Goal: Find contact information: Find contact information

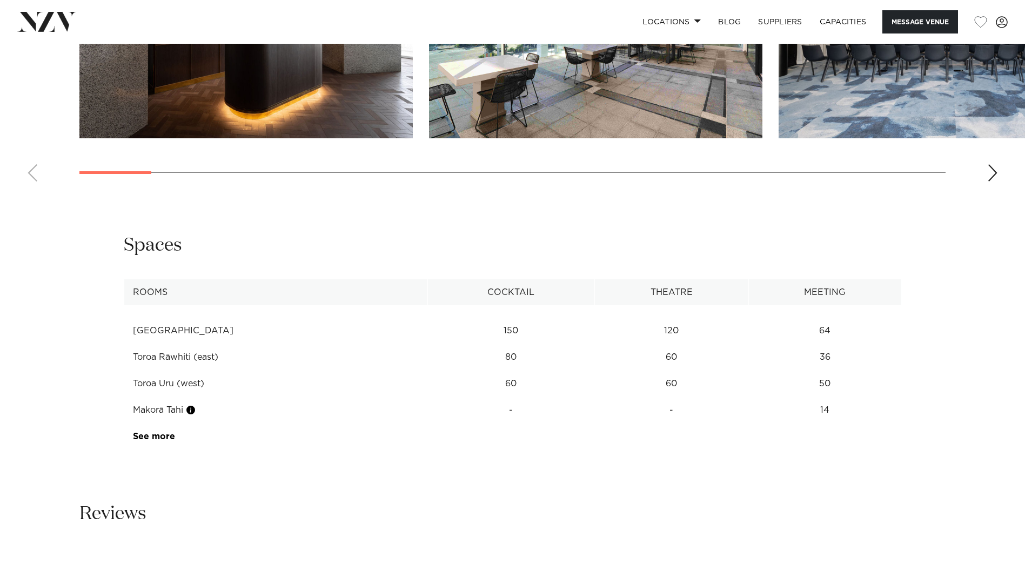
scroll to position [1512, 0]
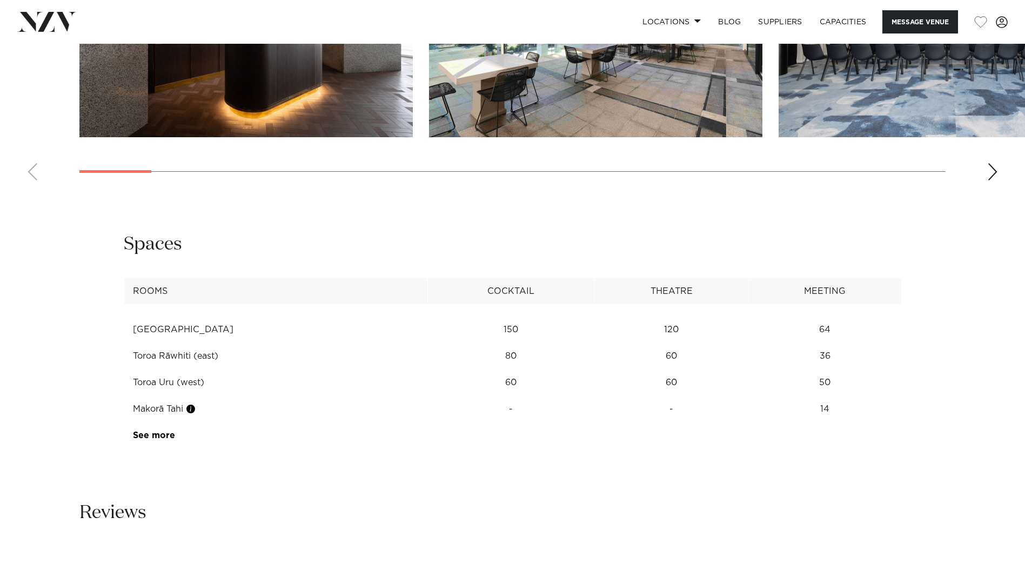
click at [815, 343] on td "14" at bounding box center [824, 329] width 153 height 26
click at [156, 431] on link "See more" at bounding box center [175, 435] width 84 height 9
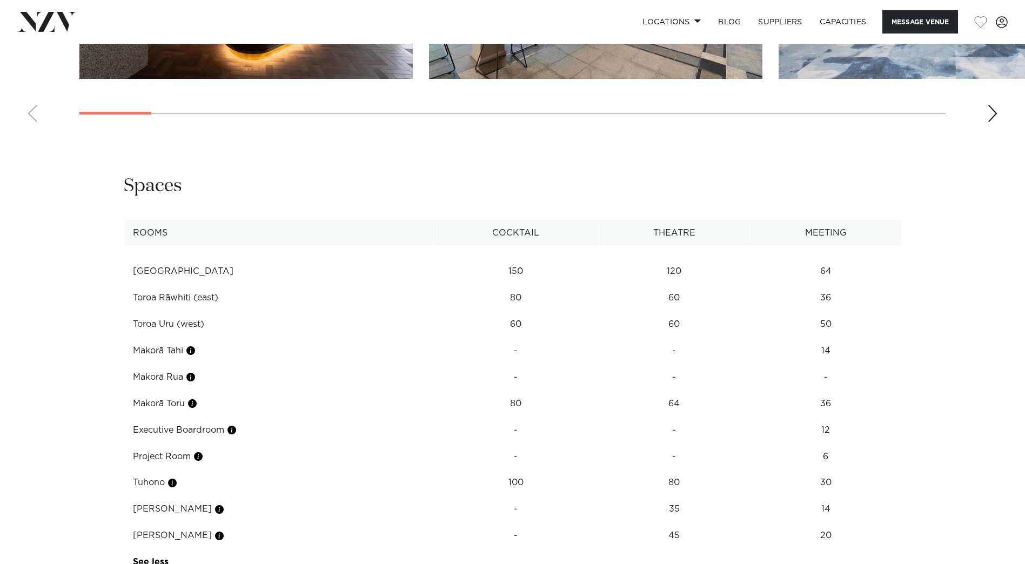
scroll to position [1728, 0]
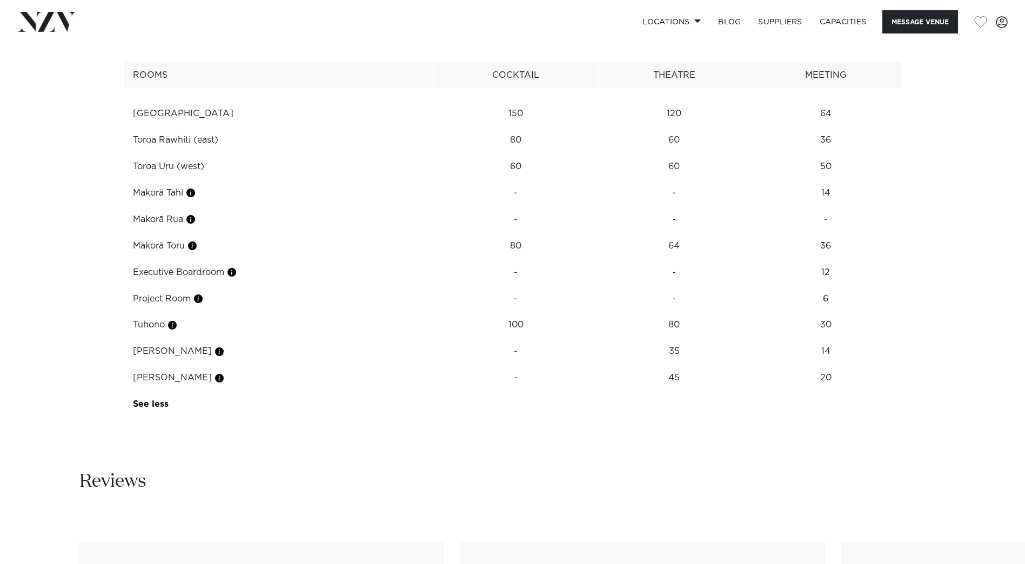
click at [173, 286] on td "Project Room" at bounding box center [279, 299] width 310 height 26
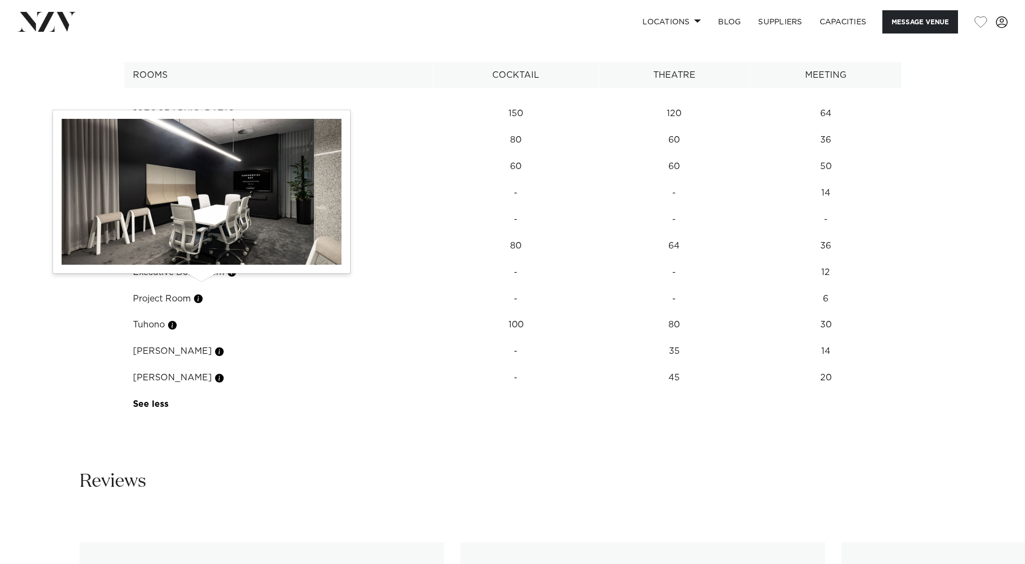
click at [200, 293] on button "button" at bounding box center [198, 298] width 11 height 11
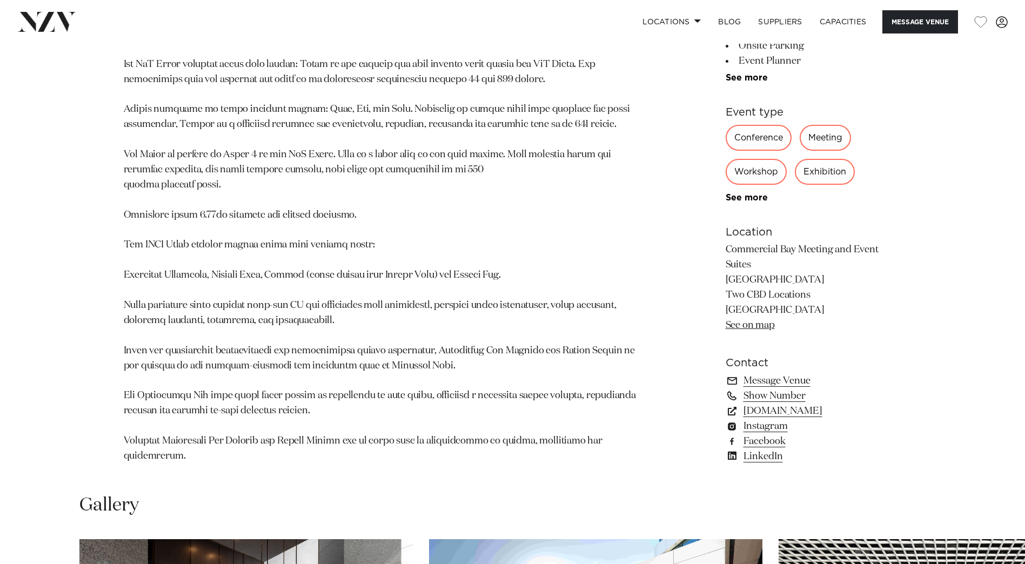
scroll to position [810, 0]
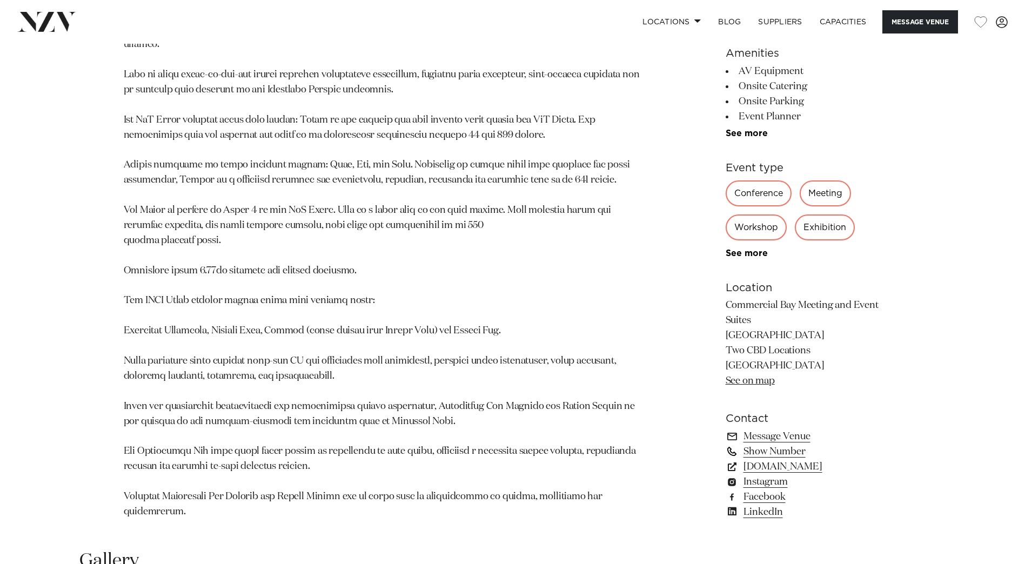
click at [769, 444] on link "Show Number" at bounding box center [813, 451] width 176 height 15
click at [767, 444] on link "09 551 2148" at bounding box center [813, 451] width 176 height 15
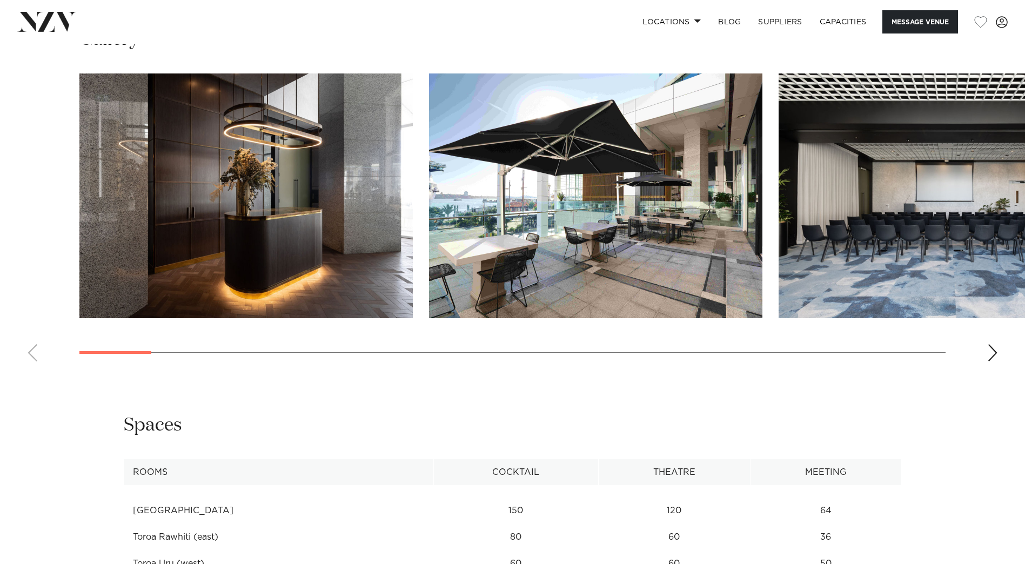
scroll to position [1350, 0]
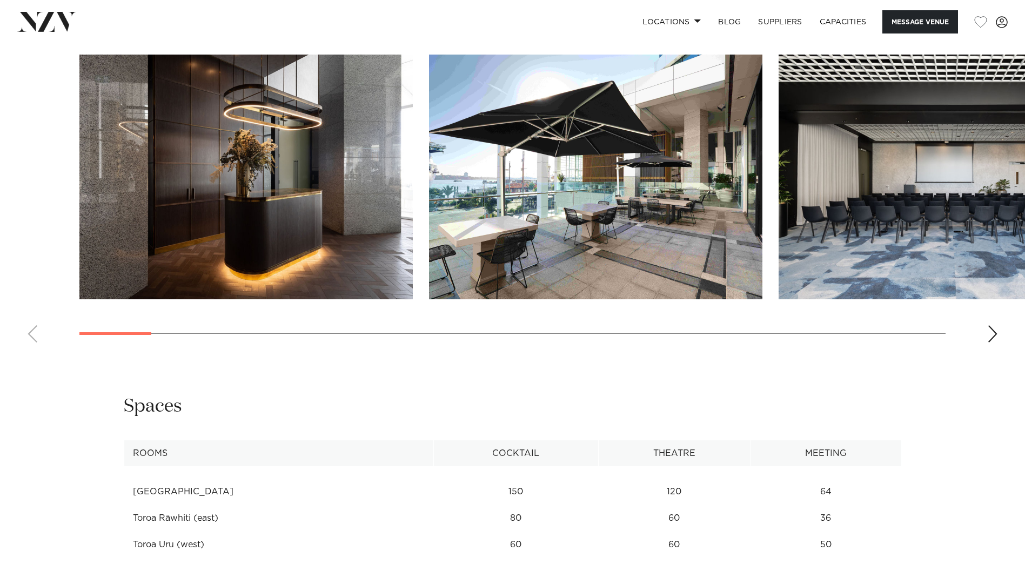
click at [995, 325] on div "Next slide" at bounding box center [992, 333] width 11 height 17
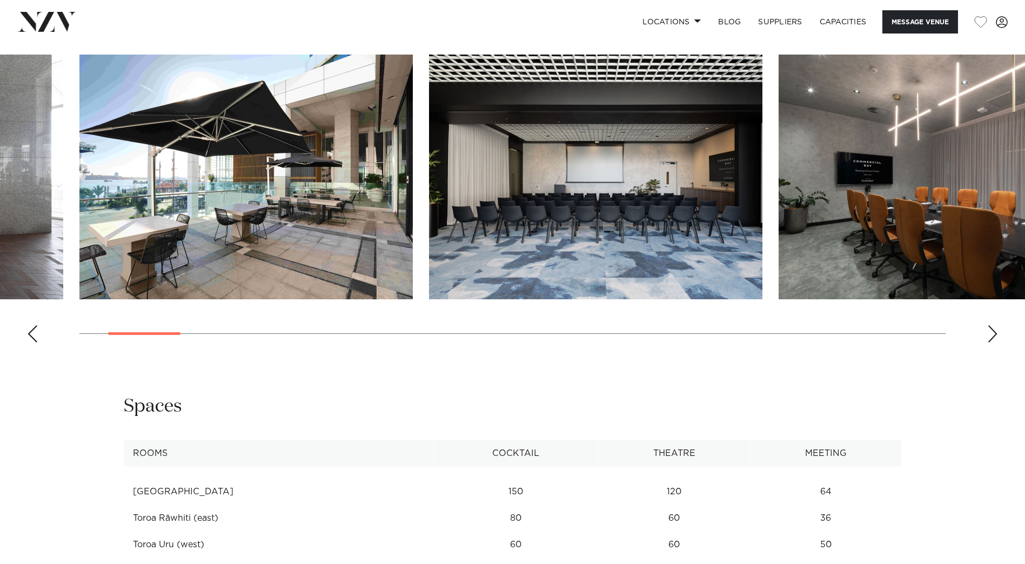
click at [995, 325] on div "Next slide" at bounding box center [992, 333] width 11 height 17
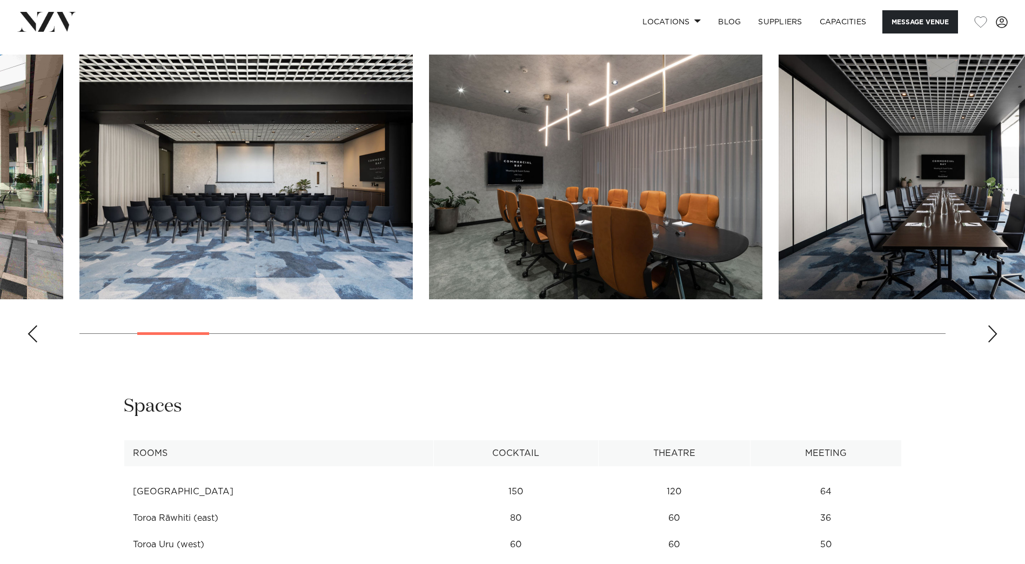
click at [995, 325] on div "Next slide" at bounding box center [992, 333] width 11 height 17
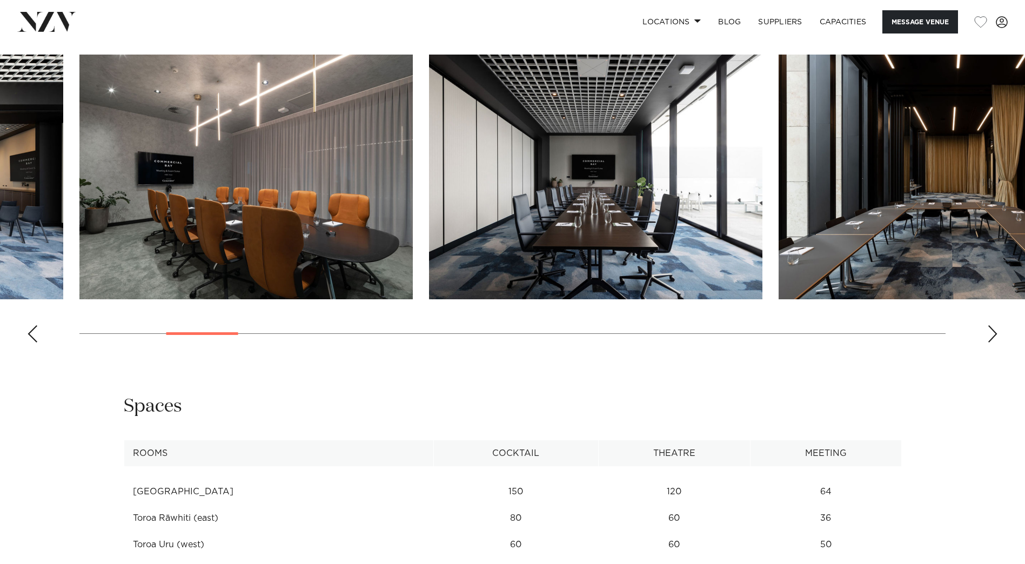
click at [992, 325] on div "Next slide" at bounding box center [992, 333] width 11 height 17
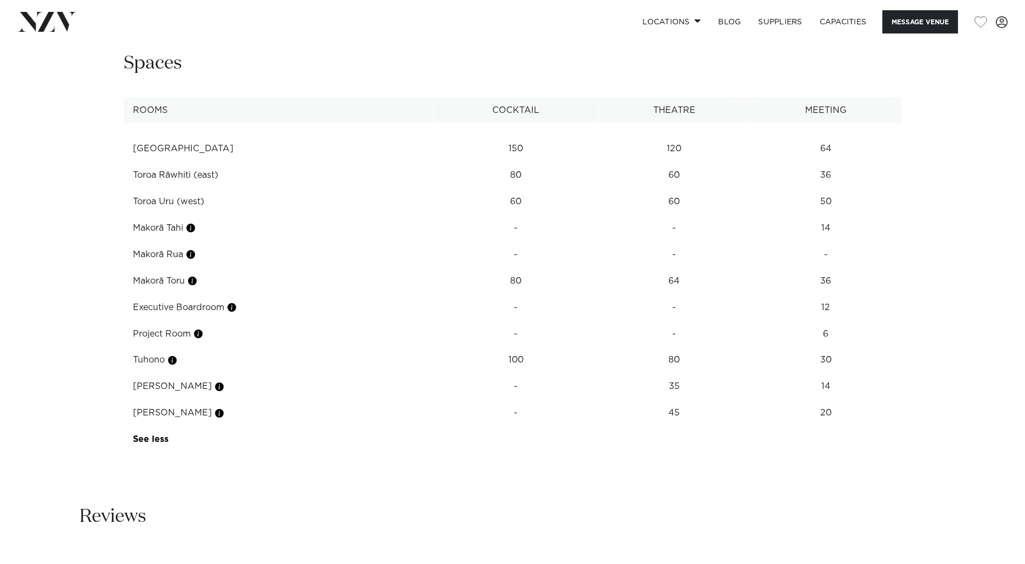
scroll to position [1620, 0]
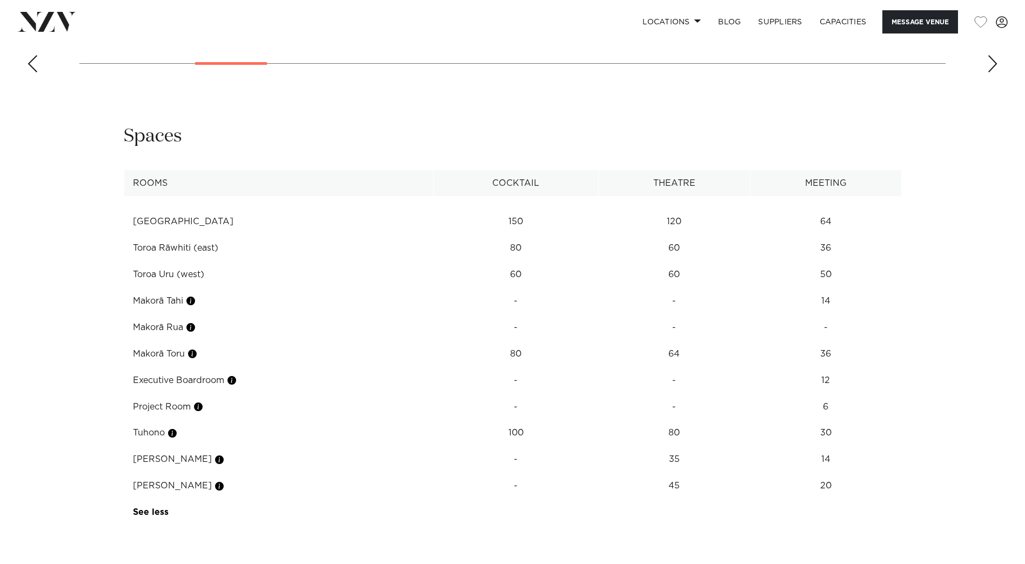
drag, startPoint x: 831, startPoint y: 394, endPoint x: 132, endPoint y: 375, distance: 698.5
click at [132, 375] on tbody "[GEOGRAPHIC_DATA] 150 120 64 [GEOGRAPHIC_DATA] (east) 80 60 36 [GEOGRAPHIC_DATA…" at bounding box center [512, 360] width 777 height 329
drag, startPoint x: 132, startPoint y: 375, endPoint x: 86, endPoint y: 378, distance: 46.5
click at [86, 378] on div "**********" at bounding box center [512, 324] width 919 height 401
